Goal: Task Accomplishment & Management: Use online tool/utility

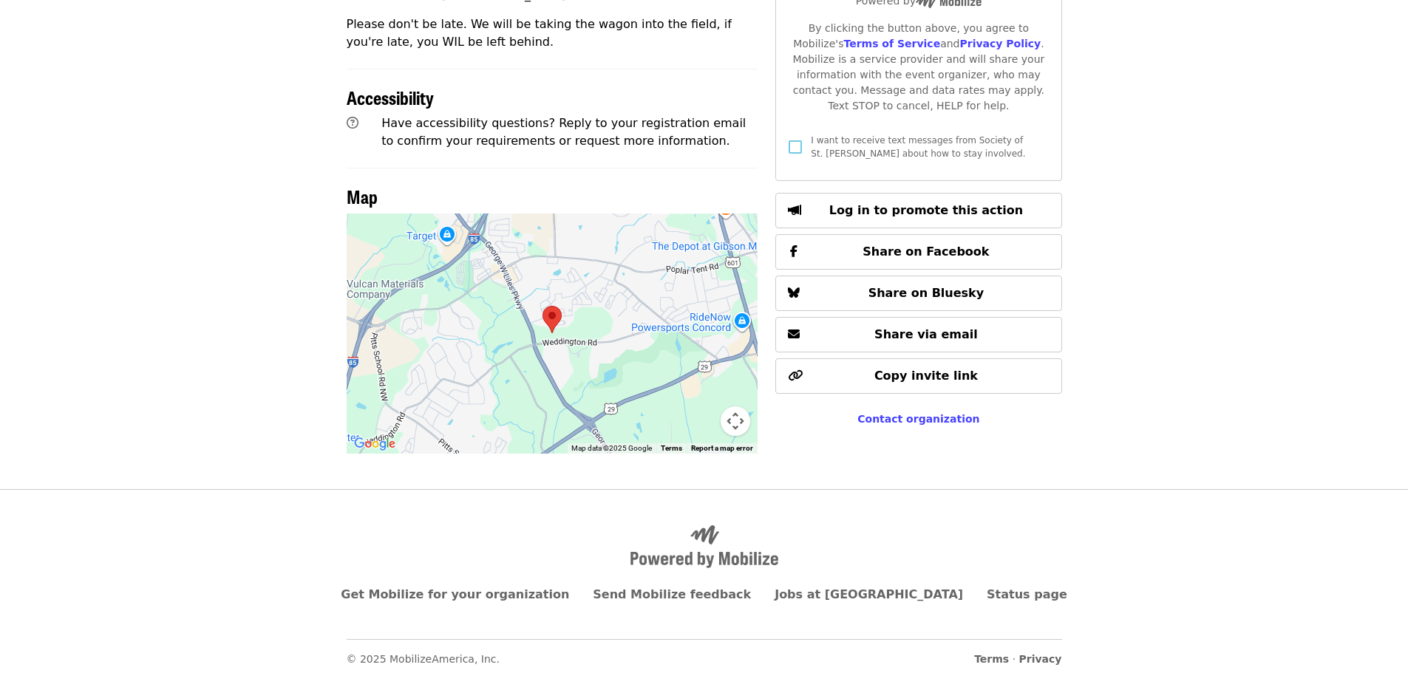
scroll to position [566, 0]
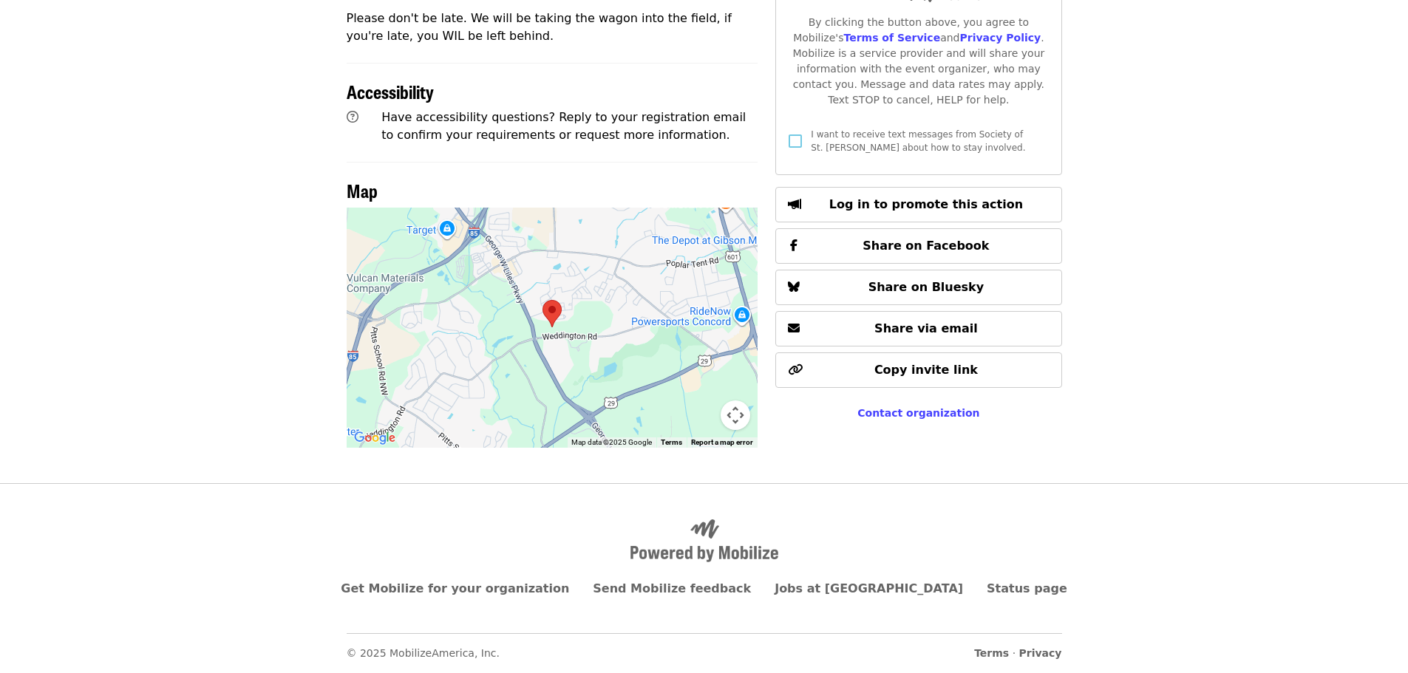
click at [542, 300] on area at bounding box center [542, 300] width 0 height 0
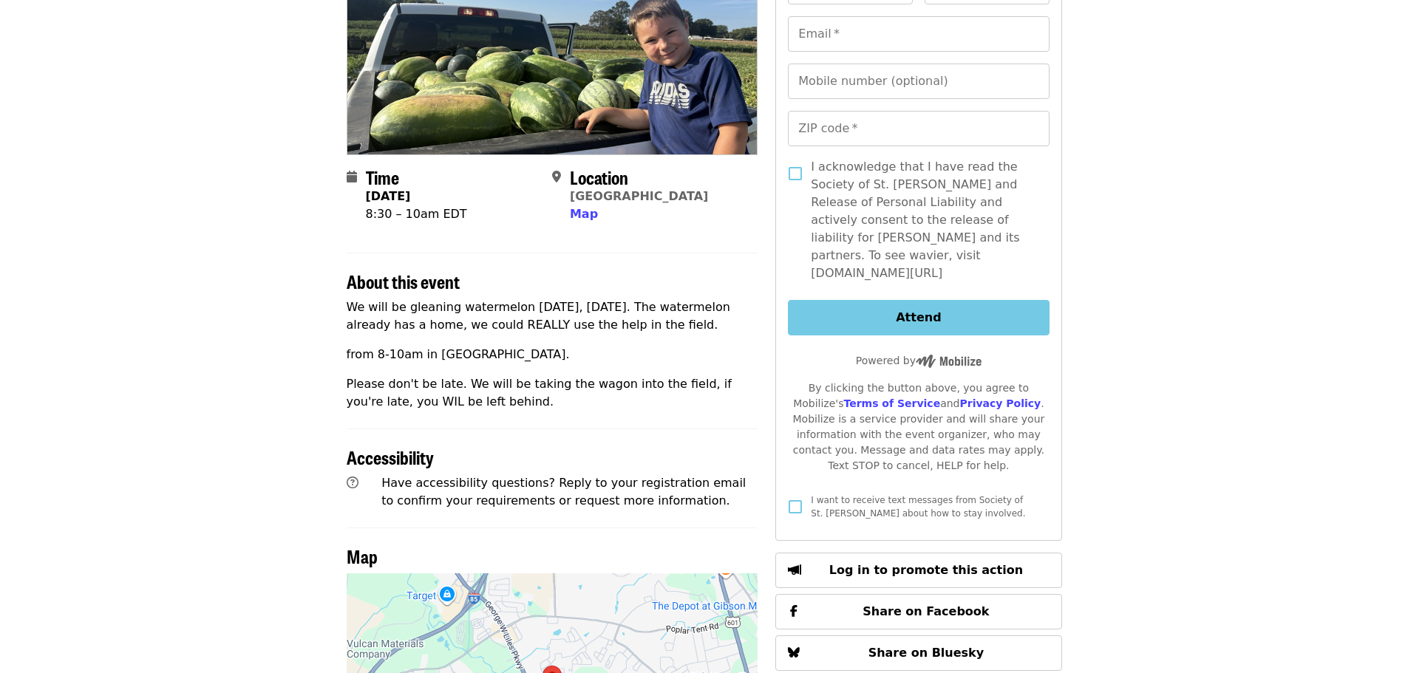
scroll to position [197, 0]
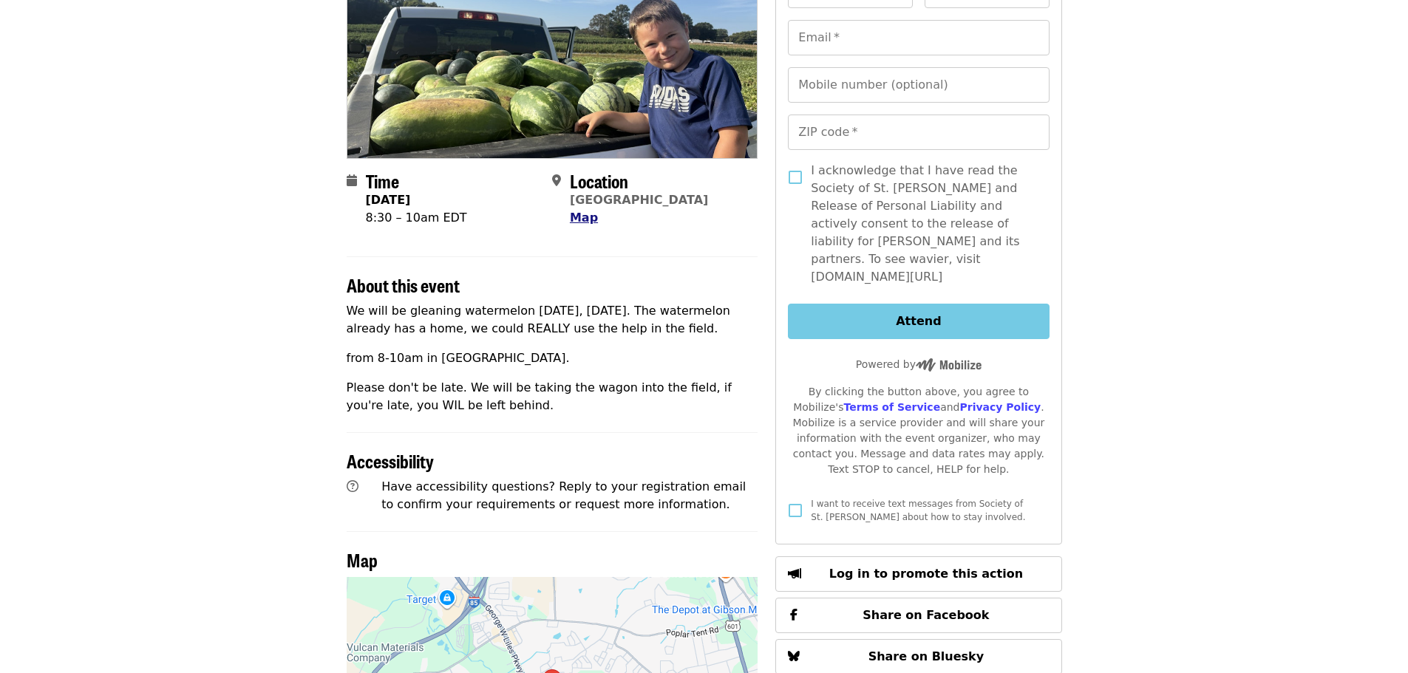
click at [574, 217] on span "Map" at bounding box center [584, 218] width 28 height 14
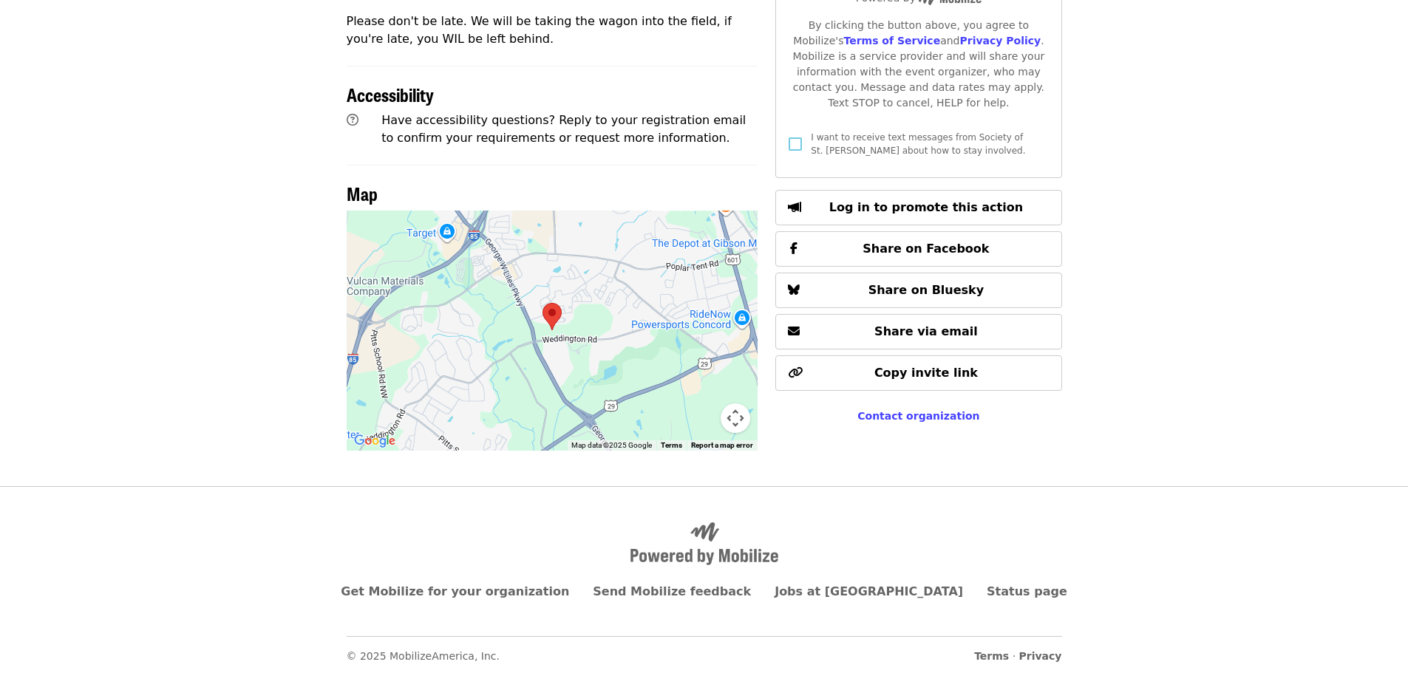
scroll to position [566, 0]
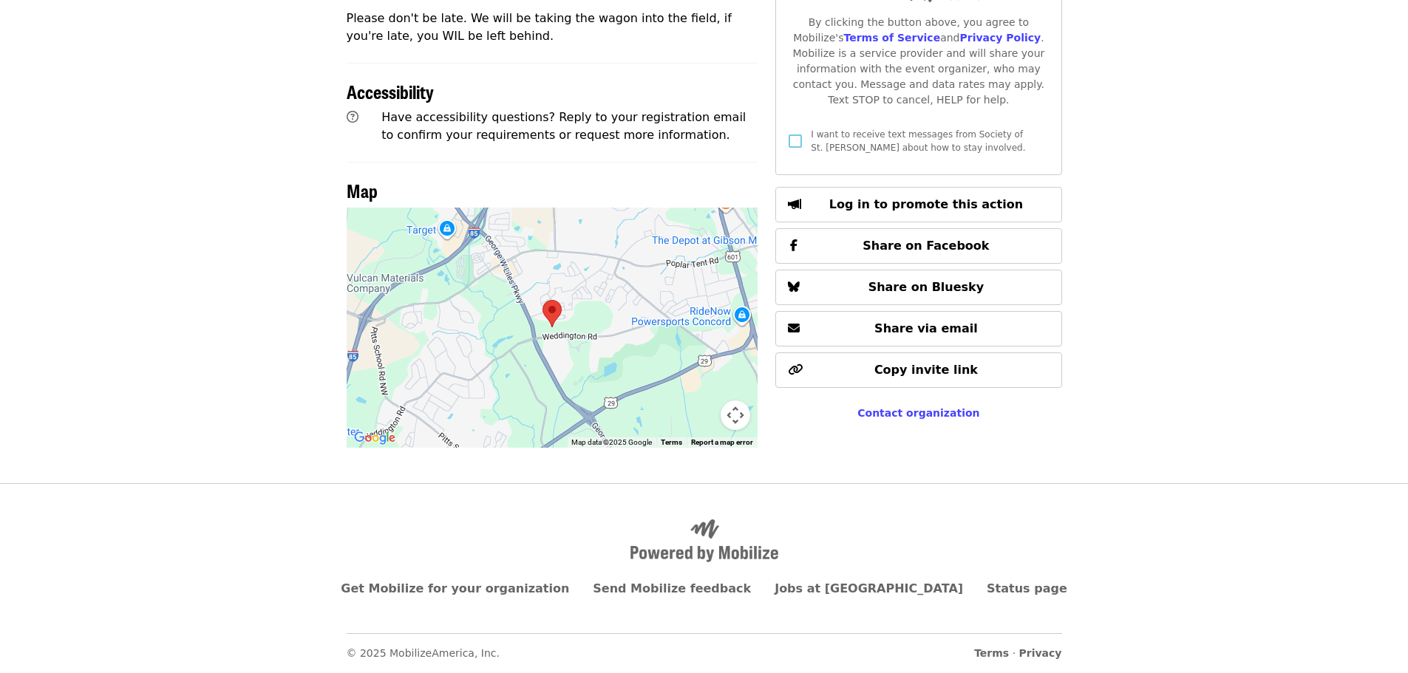
click at [542, 300] on area at bounding box center [542, 300] width 0 height 0
click at [733, 416] on button "Map camera controls" at bounding box center [736, 416] width 30 height 30
click at [704, 418] on button "Zoom out" at bounding box center [699, 416] width 30 height 30
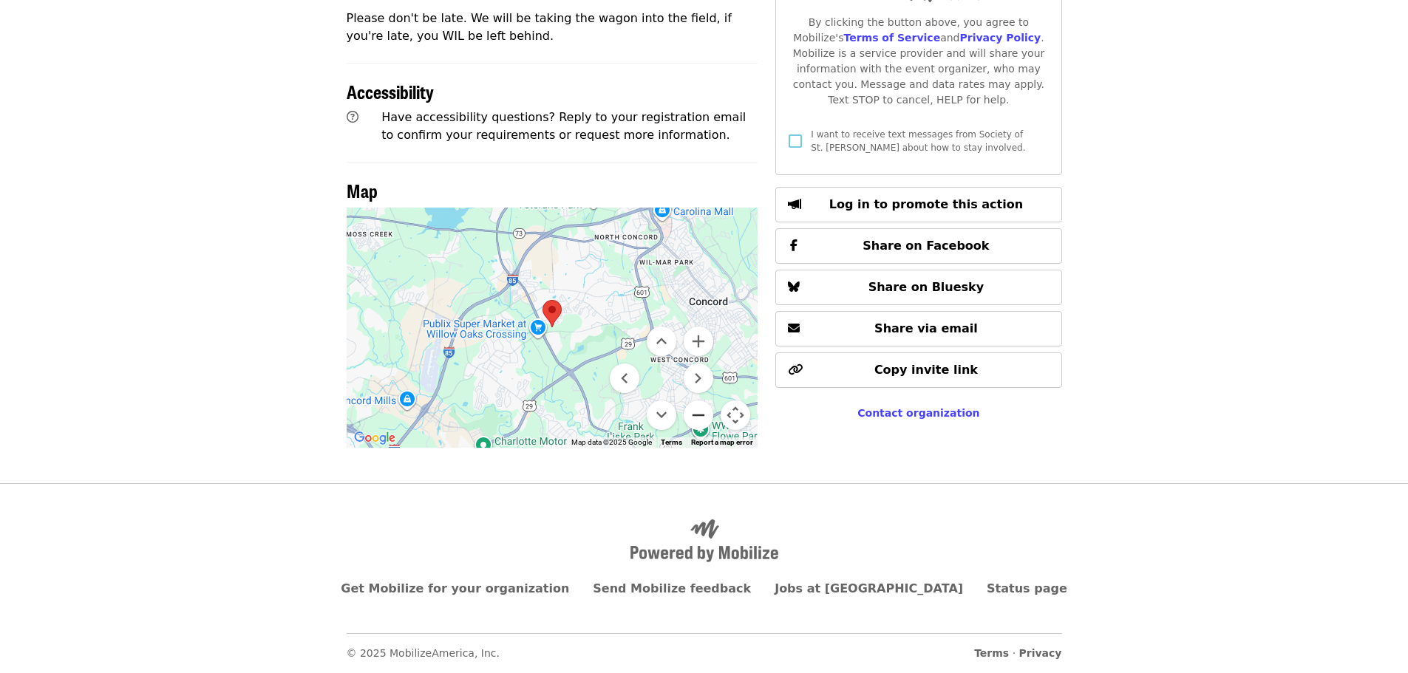
click at [704, 418] on button "Zoom out" at bounding box center [699, 416] width 30 height 30
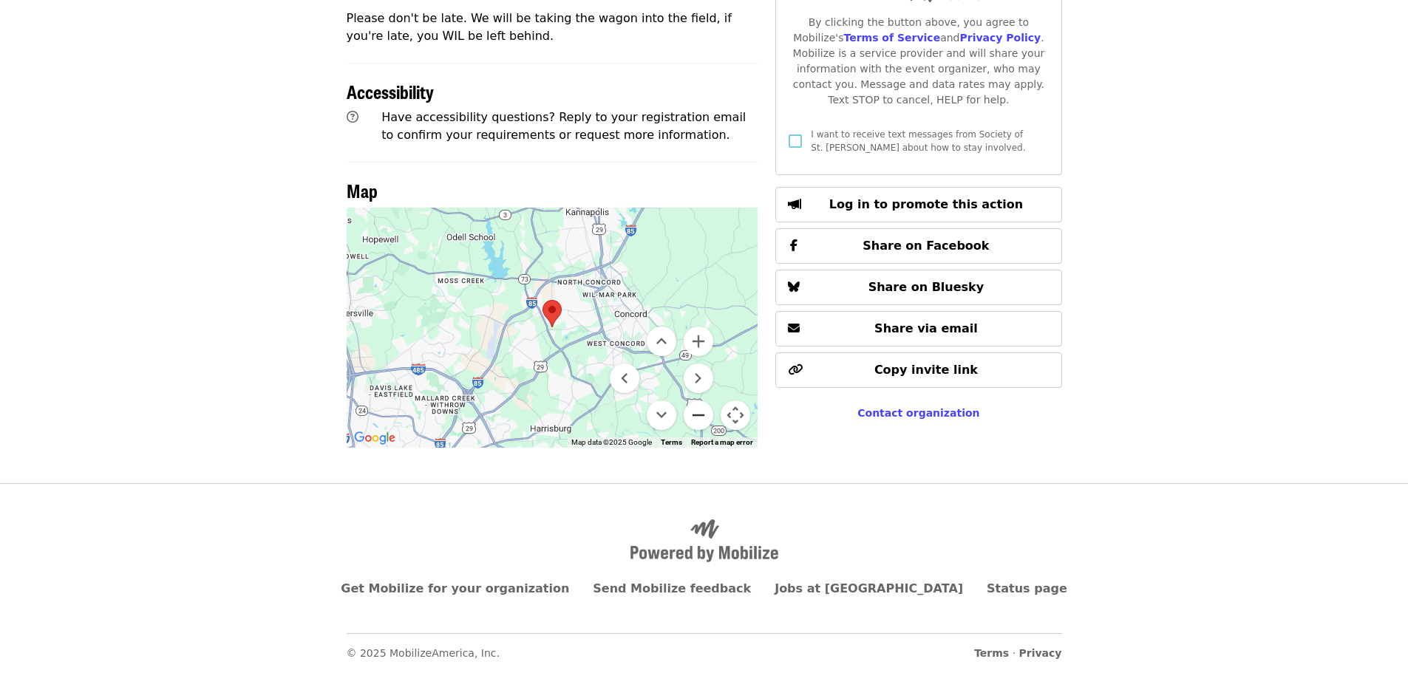
click at [704, 418] on button "Zoom out" at bounding box center [699, 416] width 30 height 30
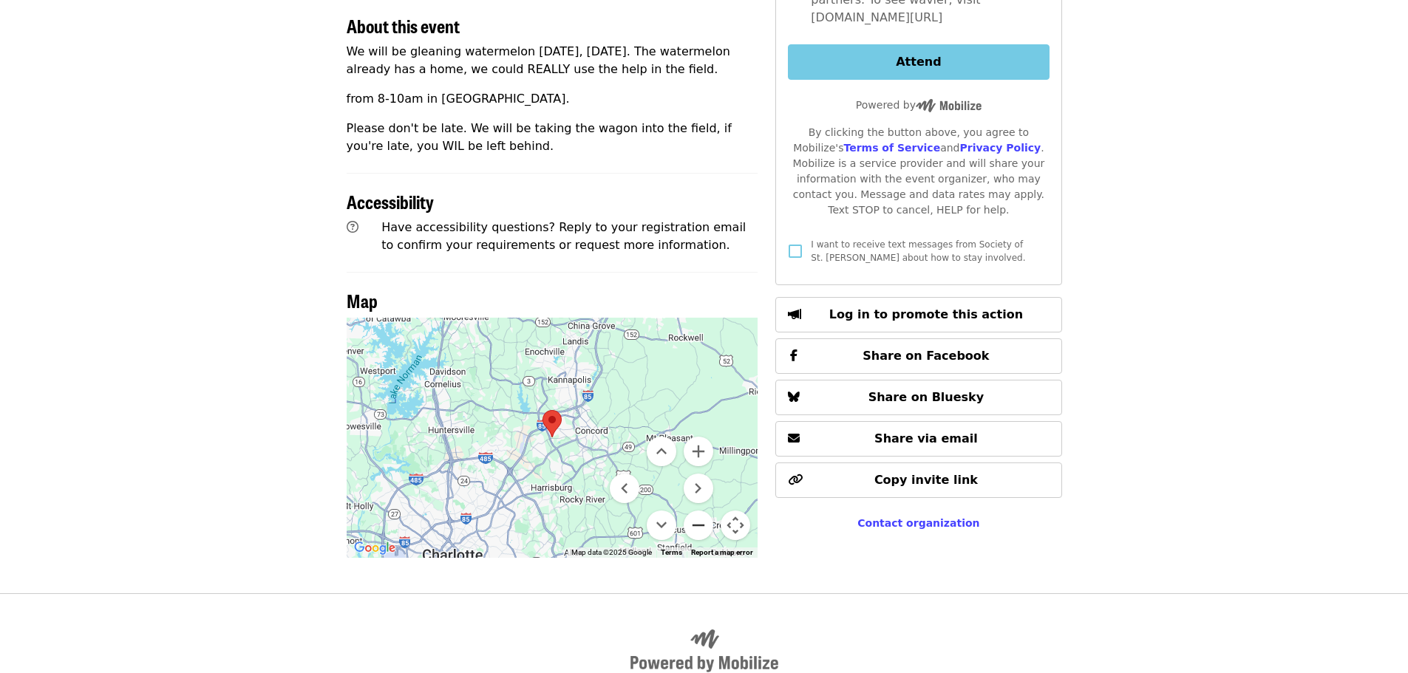
scroll to position [492, 0]
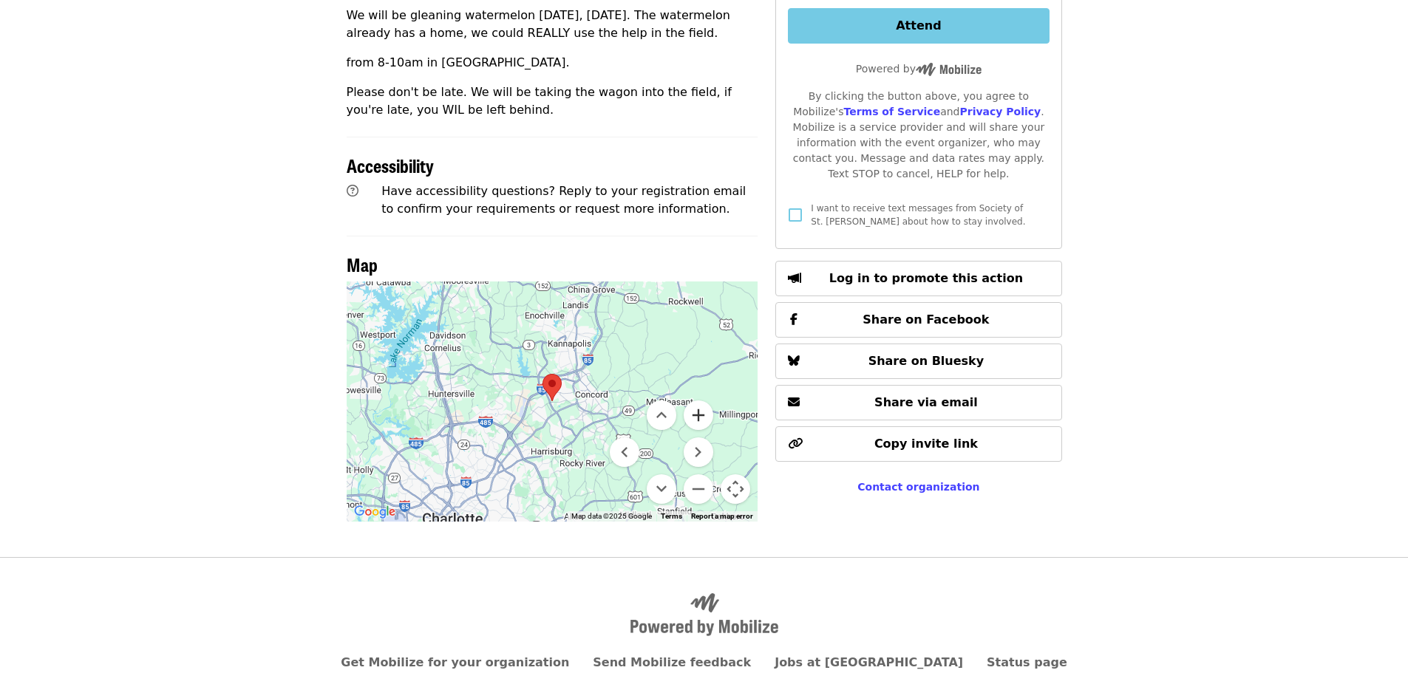
click at [701, 418] on button "Zoom in" at bounding box center [699, 416] width 30 height 30
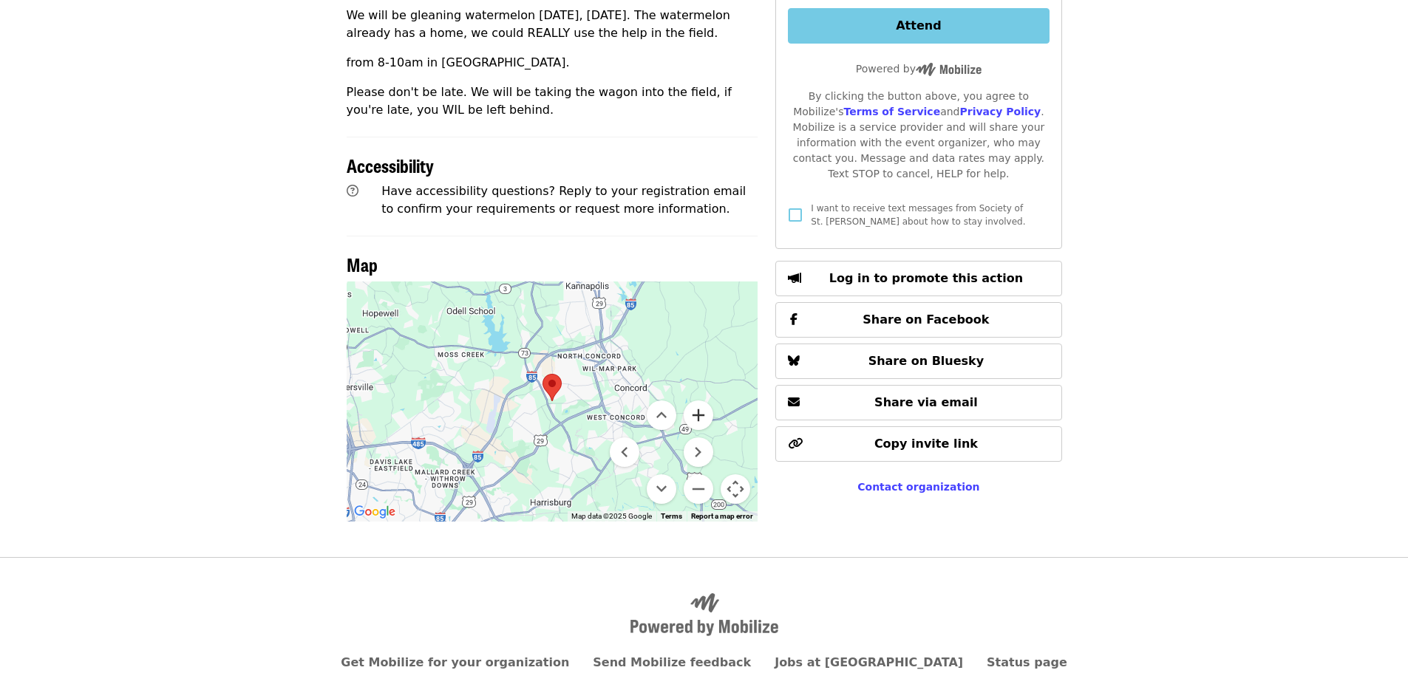
click at [701, 418] on button "Zoom in" at bounding box center [699, 416] width 30 height 30
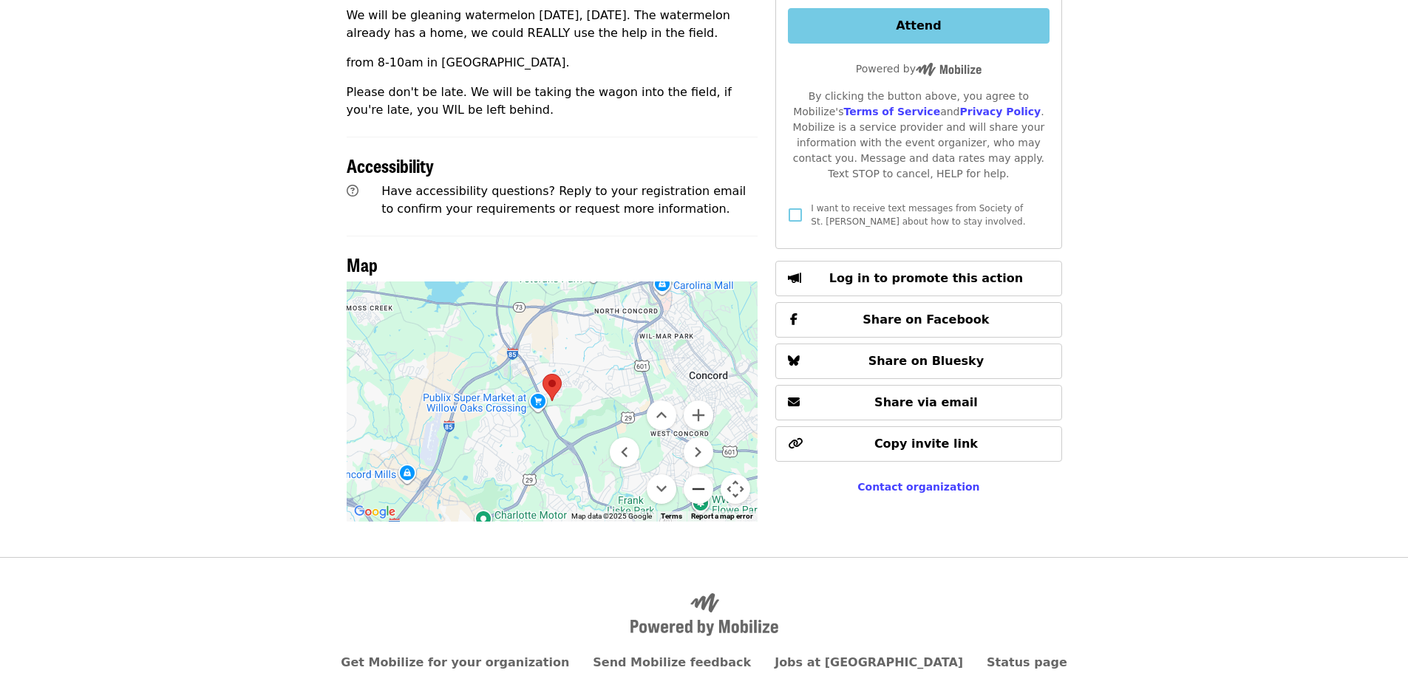
click at [695, 491] on button "Zoom out" at bounding box center [699, 489] width 30 height 30
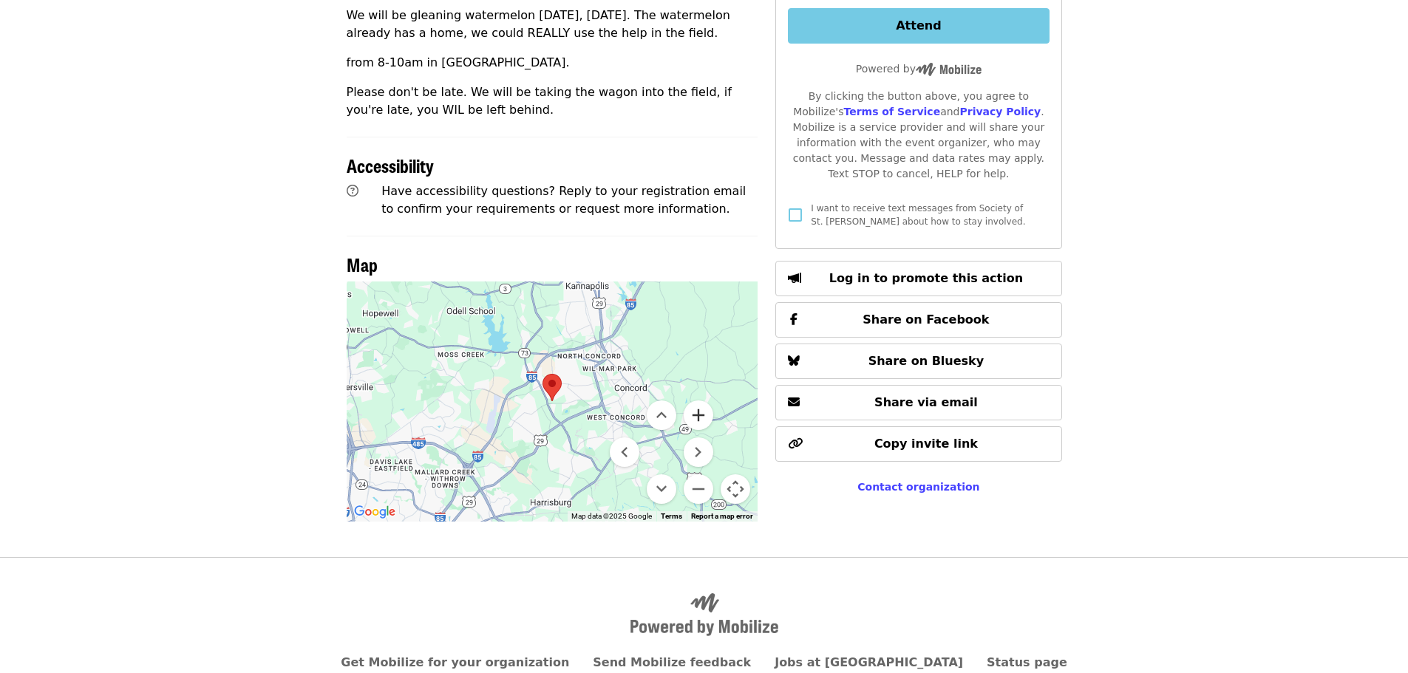
click at [699, 415] on button "Zoom in" at bounding box center [699, 416] width 30 height 30
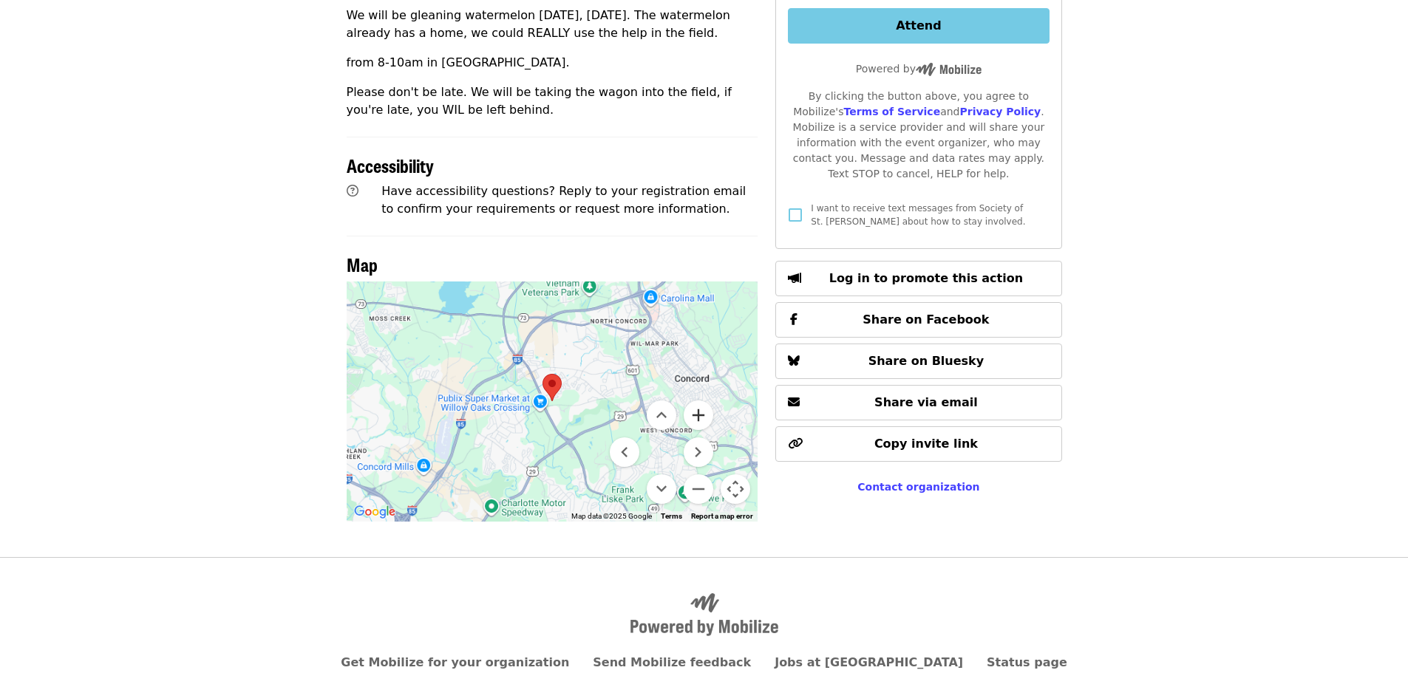
click at [699, 415] on button "Zoom in" at bounding box center [699, 416] width 30 height 30
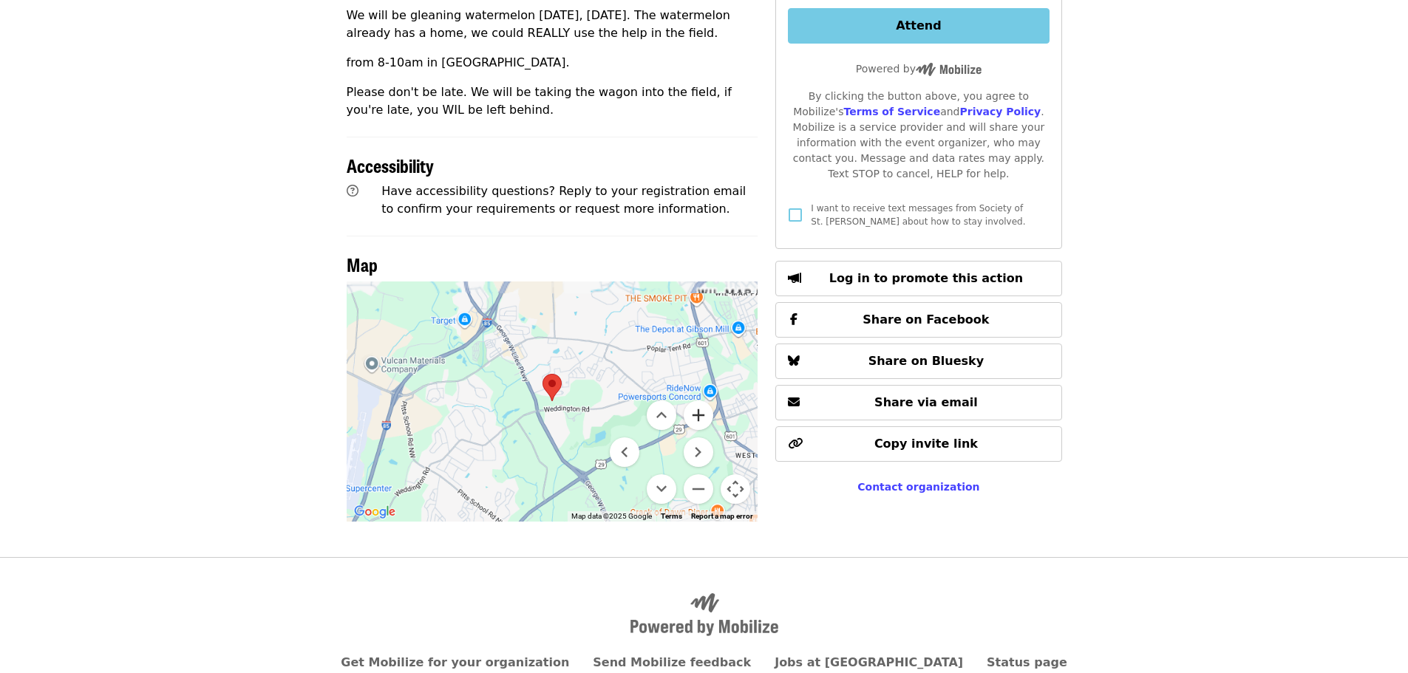
click at [699, 415] on button "Zoom in" at bounding box center [699, 416] width 30 height 30
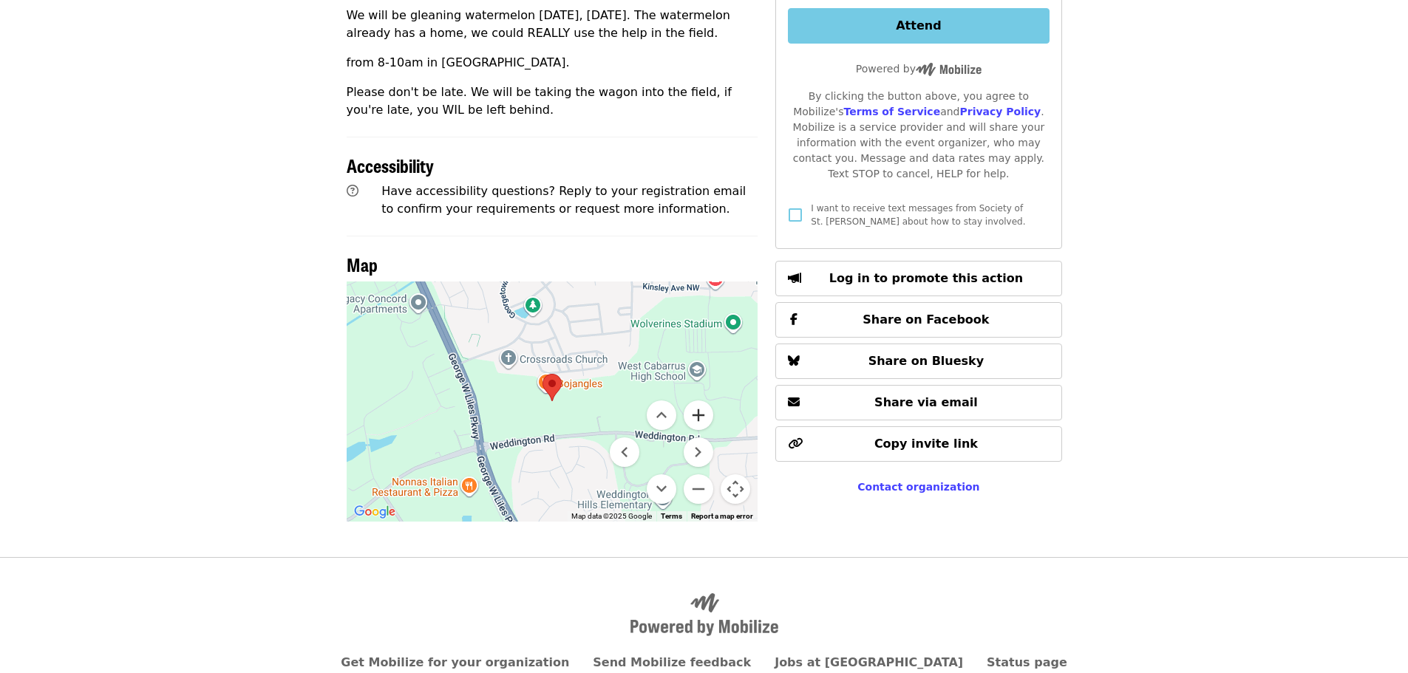
click at [707, 416] on button "Zoom in" at bounding box center [699, 416] width 30 height 30
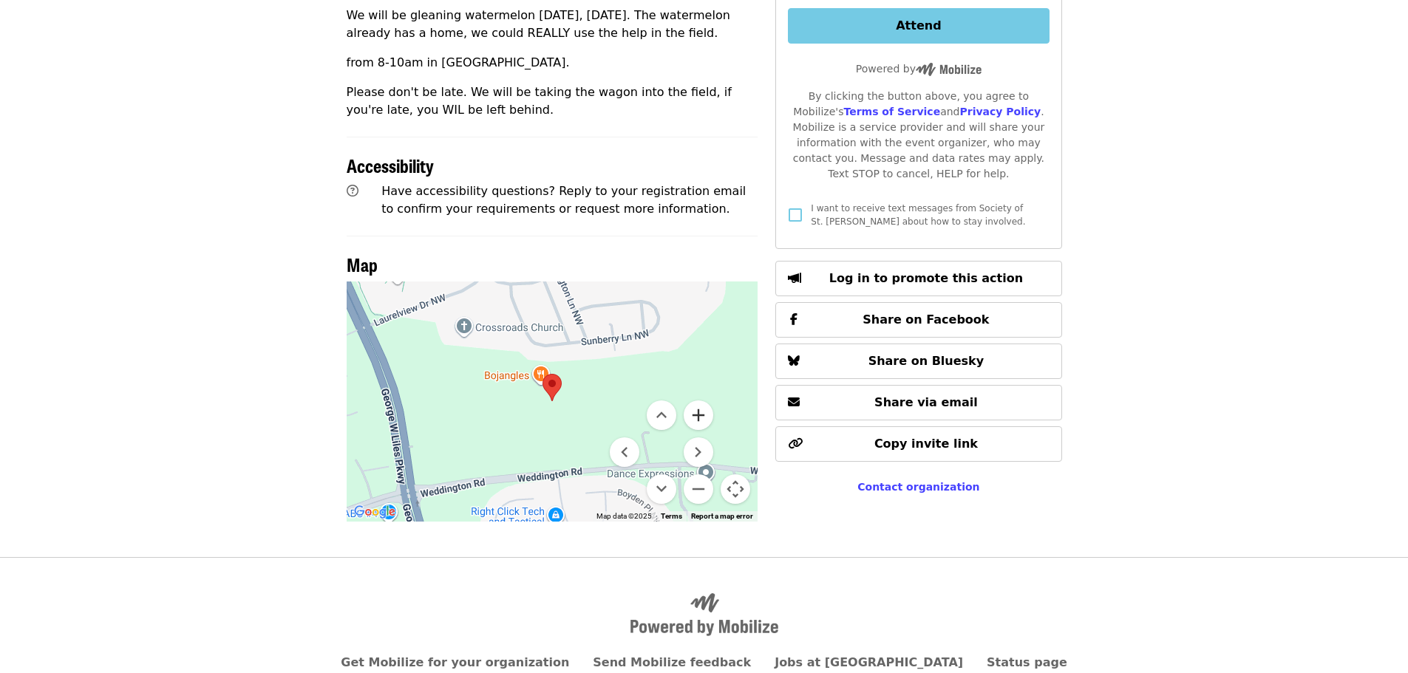
click at [701, 415] on button "Zoom in" at bounding box center [699, 416] width 30 height 30
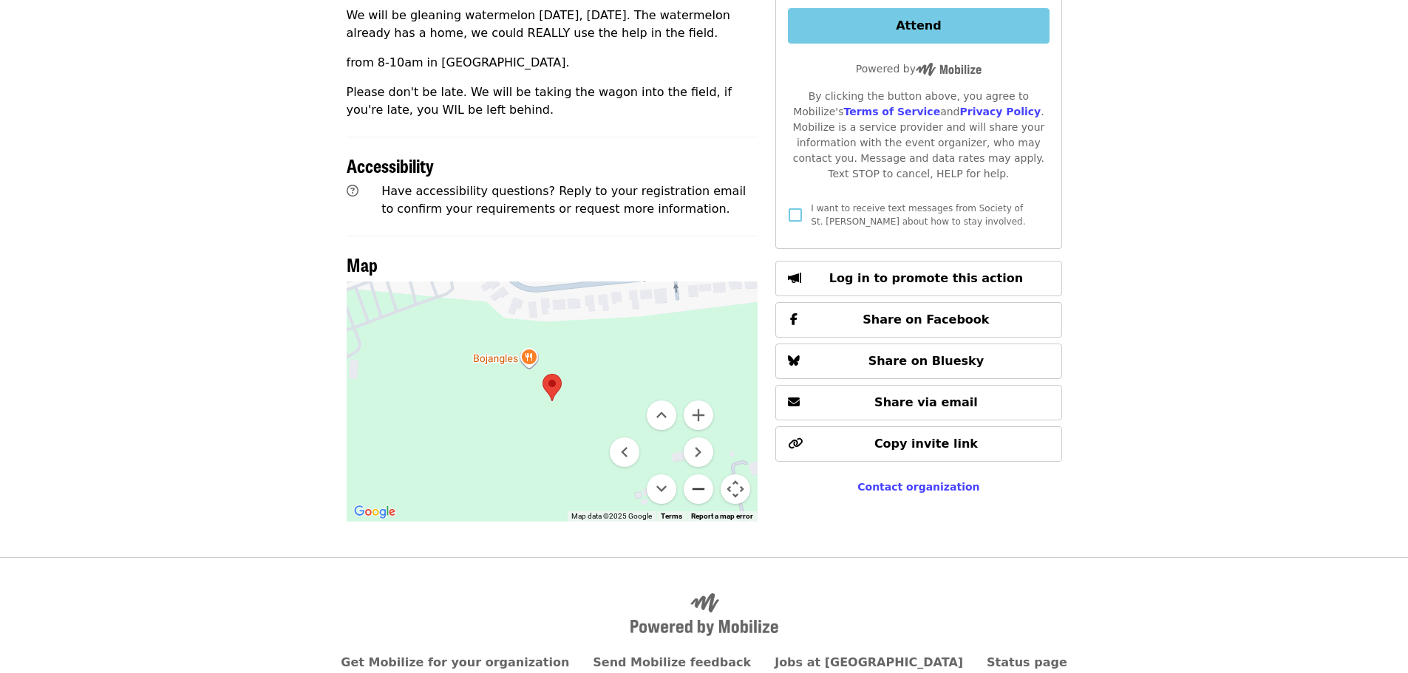
click at [697, 487] on button "Zoom out" at bounding box center [699, 489] width 30 height 30
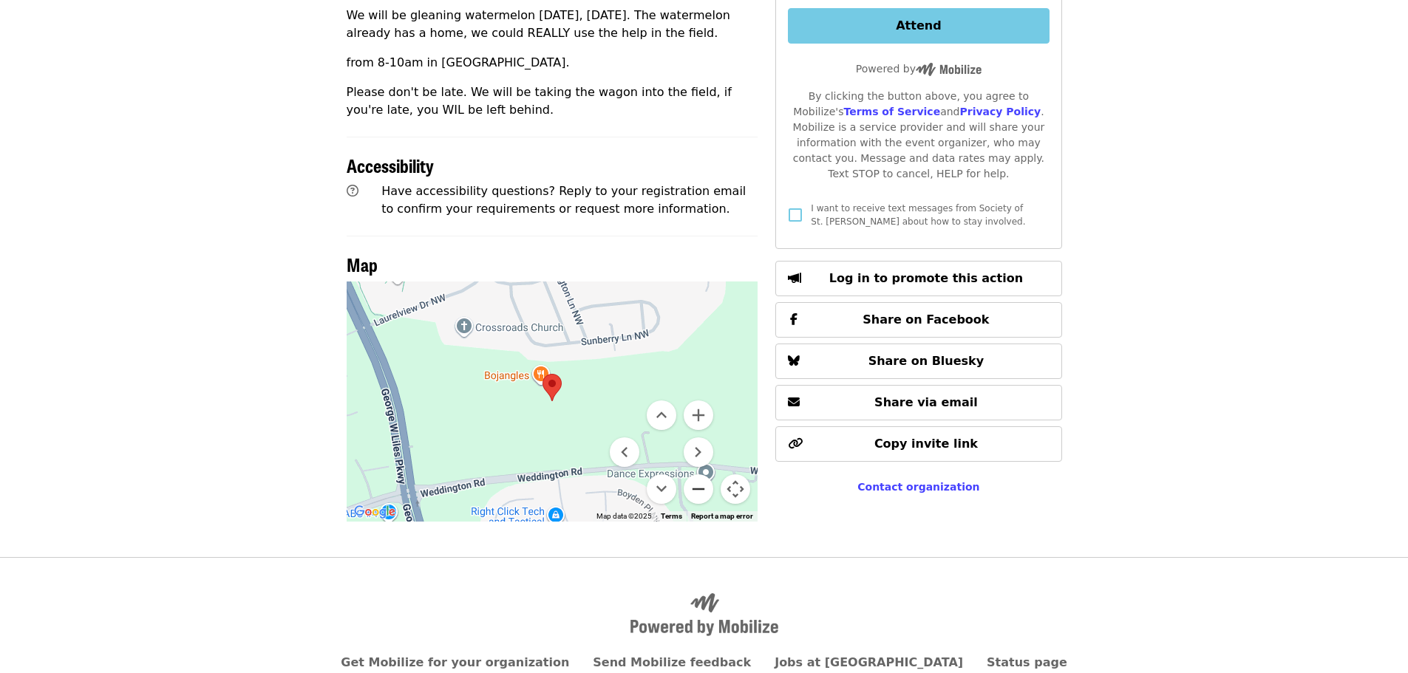
scroll to position [49, 0]
